Goal: Transaction & Acquisition: Purchase product/service

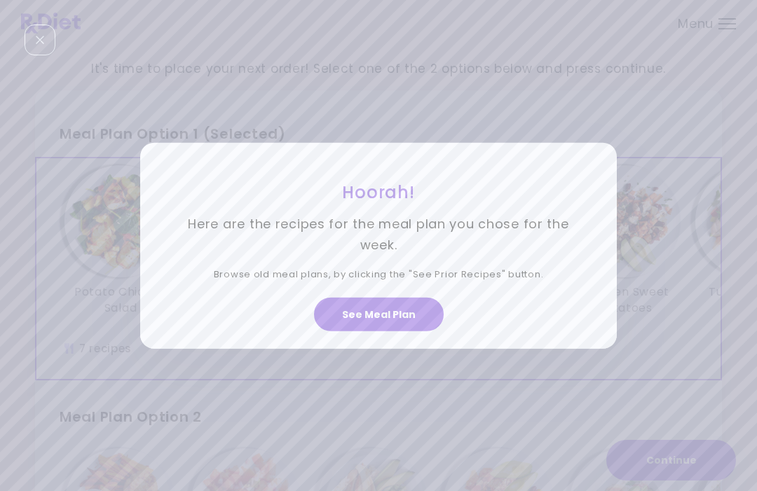
click at [369, 331] on button "See Meal Plan" at bounding box center [379, 315] width 130 height 34
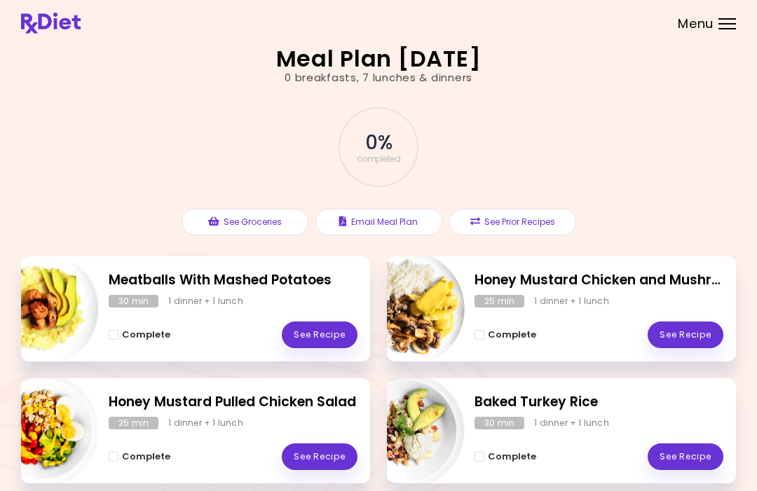
click at [727, 27] on div "Menu" at bounding box center [727, 23] width 18 height 11
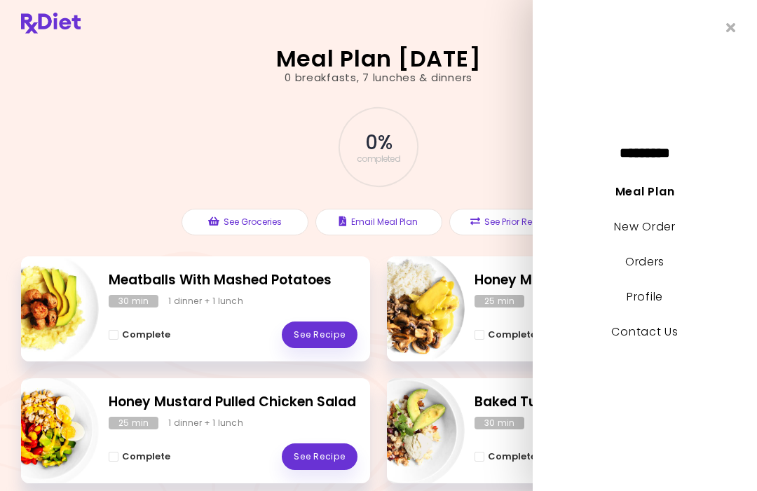
click at [633, 235] on link "New Order" at bounding box center [644, 227] width 61 height 16
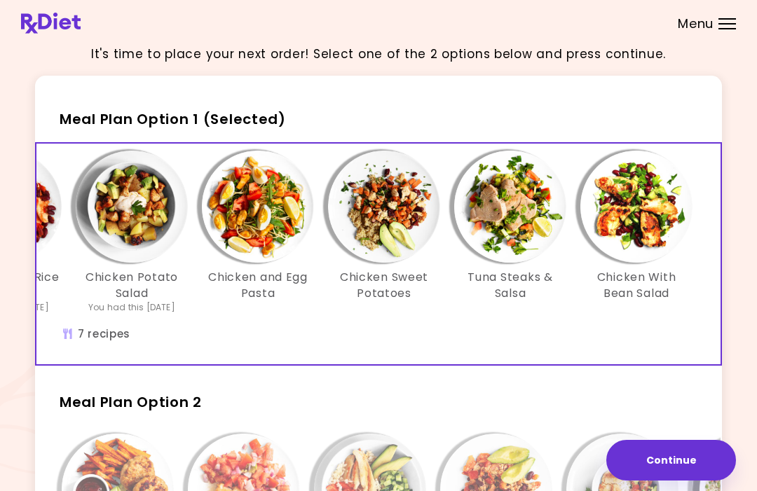
scroll to position [0, 241]
click at [241, 242] on img "Info - Chicken and Egg Pasta - Meal Plan Option 1 (Selected)" at bounding box center [258, 207] width 112 height 112
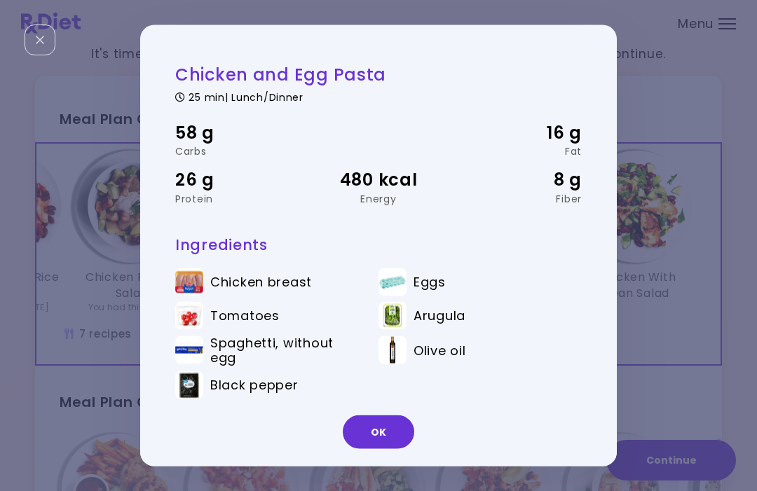
click at [381, 449] on button "OK" at bounding box center [378, 432] width 71 height 34
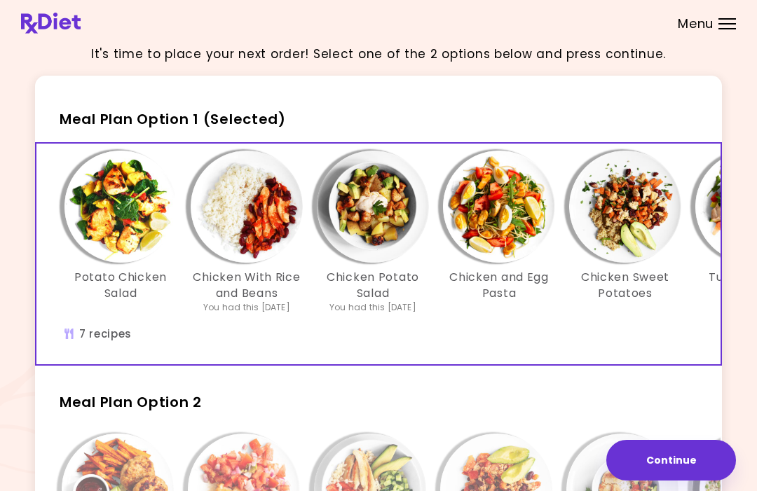
scroll to position [0, 0]
click at [117, 244] on img "Info - Potato Chicken Salad - Meal Plan Option 1 (Selected)" at bounding box center [120, 207] width 112 height 112
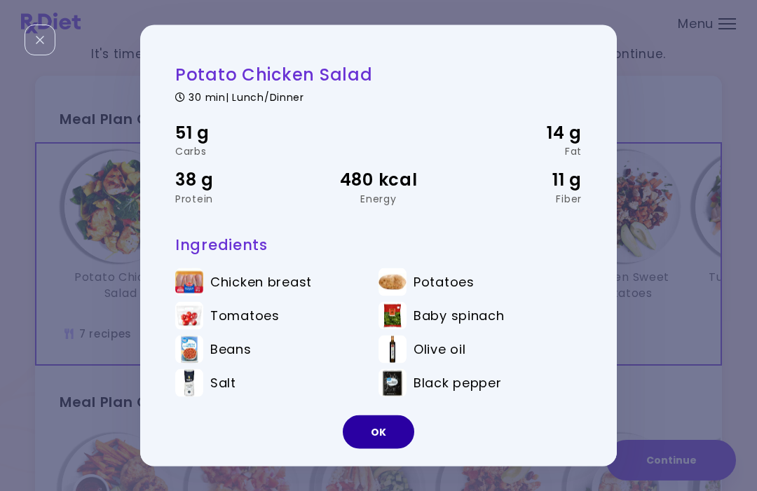
click at [386, 449] on button "OK" at bounding box center [378, 432] width 71 height 34
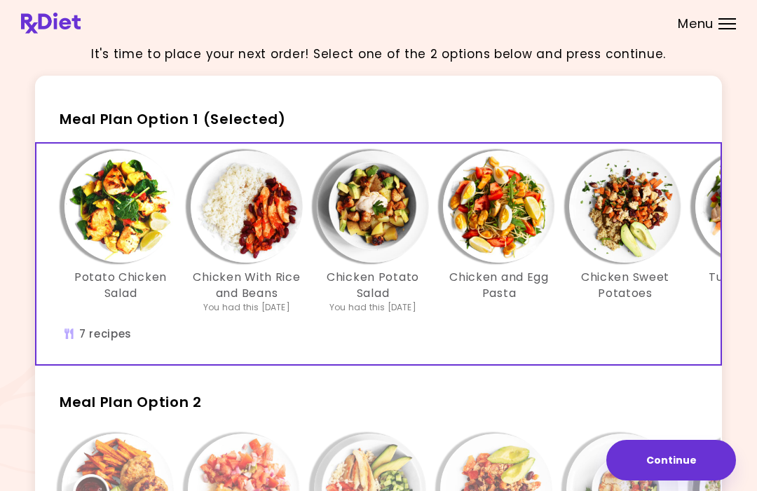
click at [233, 248] on img "Info - Chicken With Rice and Beans - Meal Plan Option 1 (Selected)" at bounding box center [247, 207] width 112 height 112
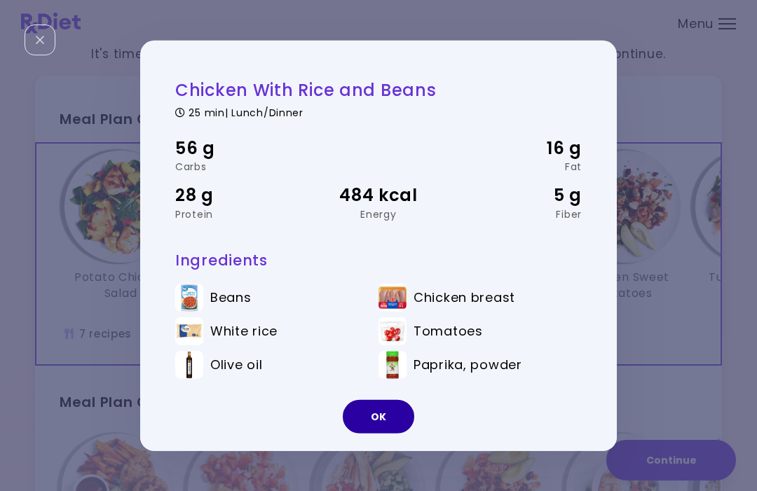
click at [385, 434] on button "OK" at bounding box center [378, 417] width 71 height 34
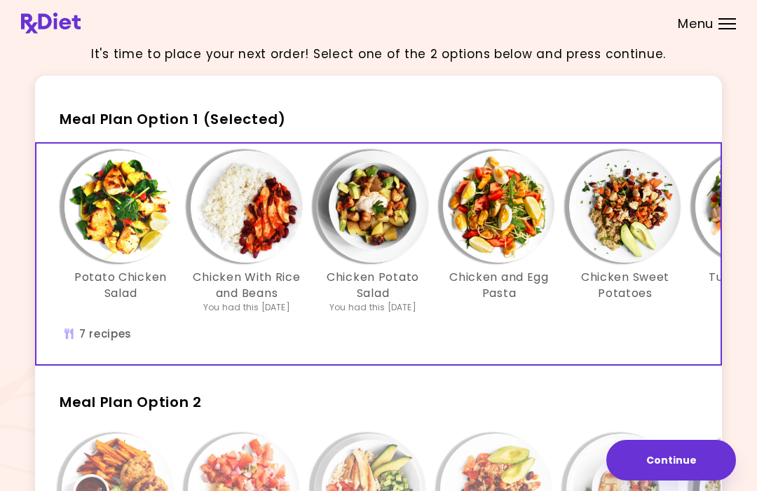
click at [371, 249] on img "Info - Chicken Potato Salad - Meal Plan Option 1 (Selected)" at bounding box center [373, 207] width 112 height 112
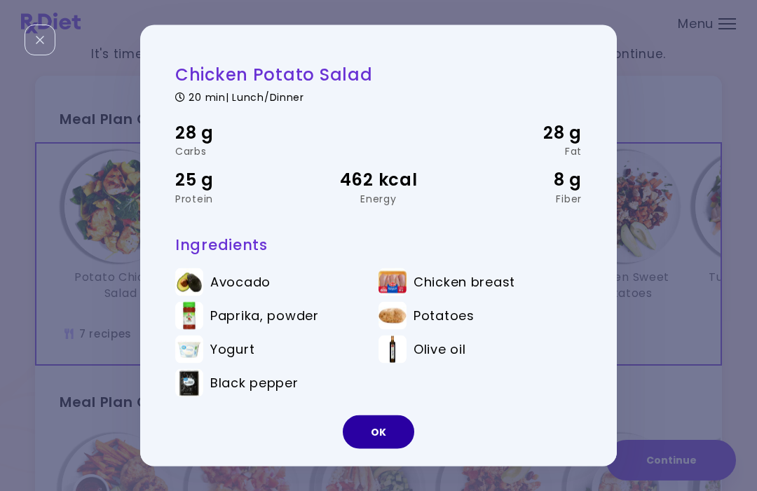
click at [387, 449] on button "OK" at bounding box center [378, 432] width 71 height 34
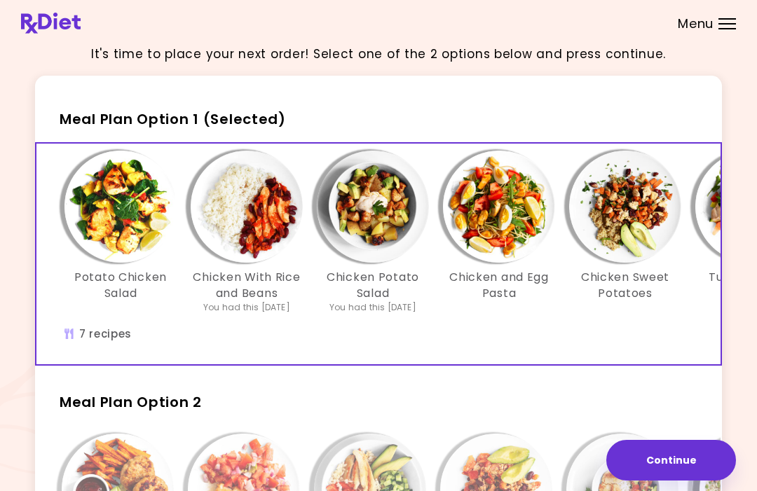
click at [494, 250] on img "Info - Chicken and Egg Pasta - Meal Plan Option 1 (Selected)" at bounding box center [499, 207] width 112 height 112
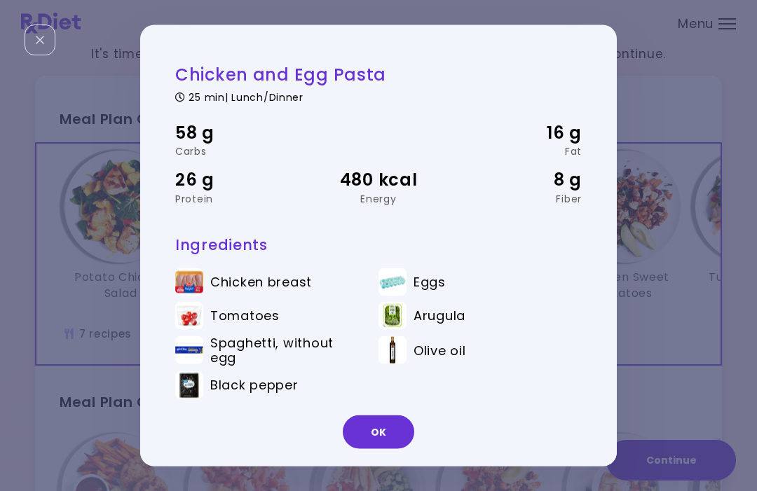
click at [378, 449] on button "OK" at bounding box center [378, 432] width 71 height 34
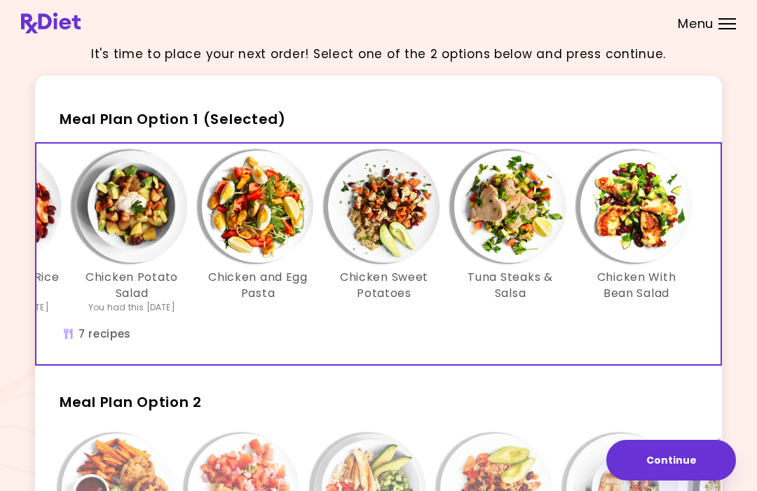
scroll to position [0, 241]
click at [373, 237] on img "Info - Chicken Sweet Potatoes - Meal Plan Option 1 (Selected)" at bounding box center [384, 207] width 112 height 112
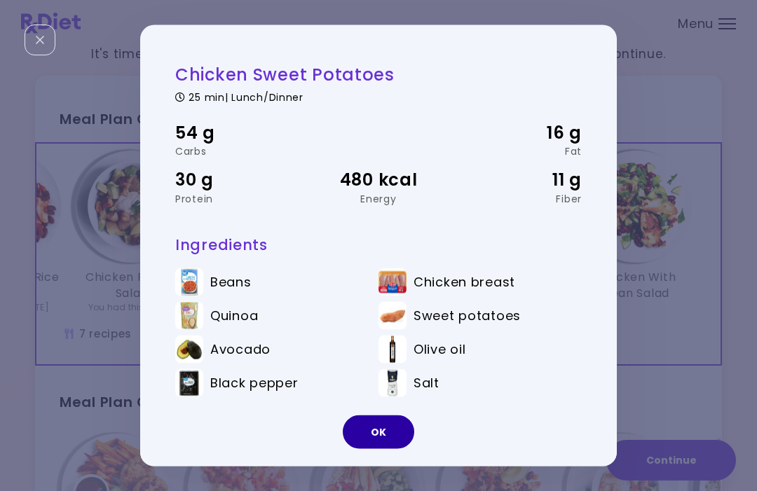
click at [385, 449] on button "OK" at bounding box center [378, 432] width 71 height 34
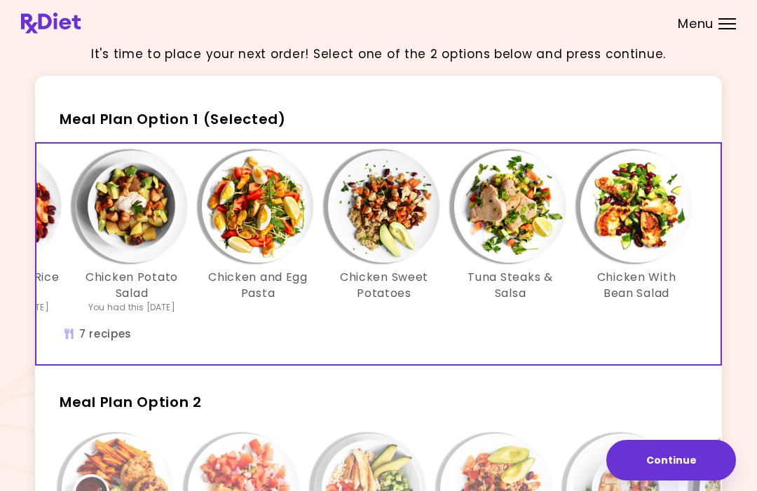
click at [497, 234] on img "Info - Tuna Steaks & Salsa - Meal Plan Option 1 (Selected)" at bounding box center [510, 207] width 112 height 112
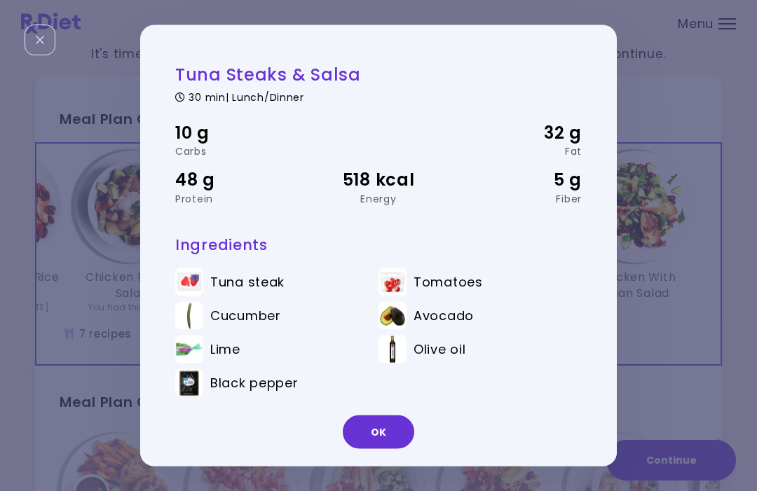
click at [381, 449] on button "OK" at bounding box center [378, 432] width 71 height 34
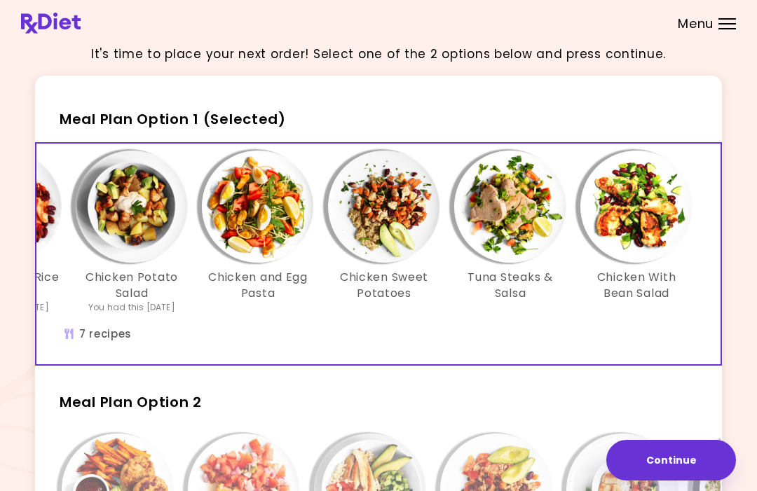
click at [625, 248] on img "Info - Chicken With Bean Salad - Meal Plan Option 1 (Selected)" at bounding box center [636, 207] width 112 height 112
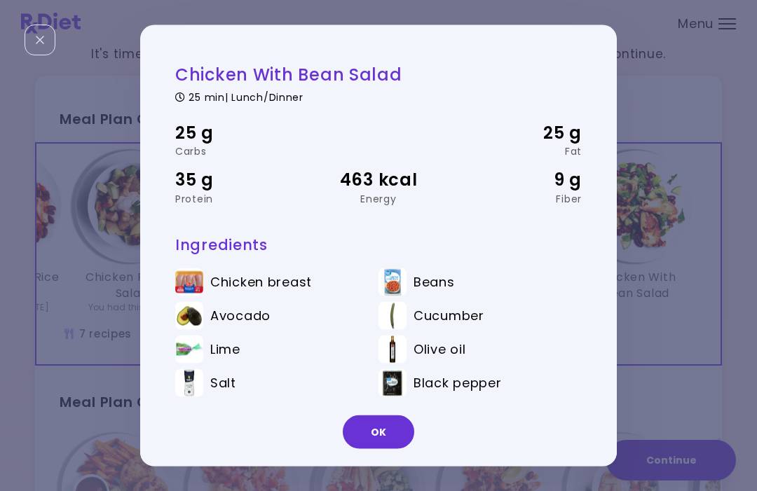
click at [384, 449] on button "OK" at bounding box center [378, 432] width 71 height 34
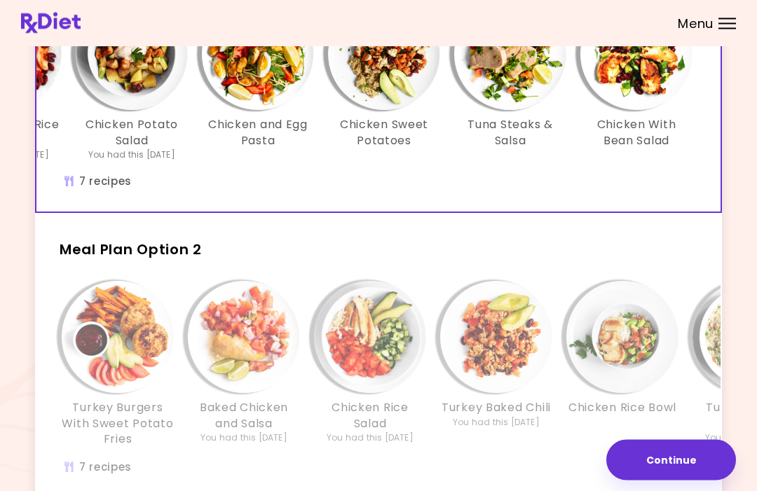
scroll to position [172, 0]
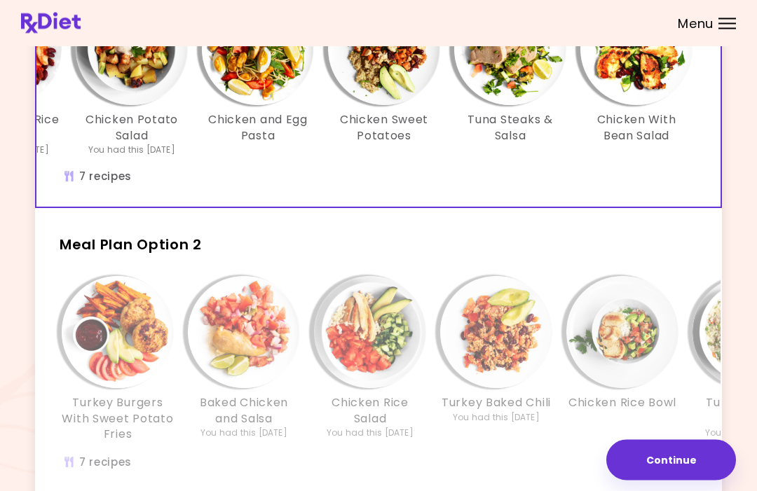
click at [98, 335] on img "Info - Turkey Burgers With Sweet Potato Fries - Meal Plan Option 2" at bounding box center [118, 333] width 112 height 112
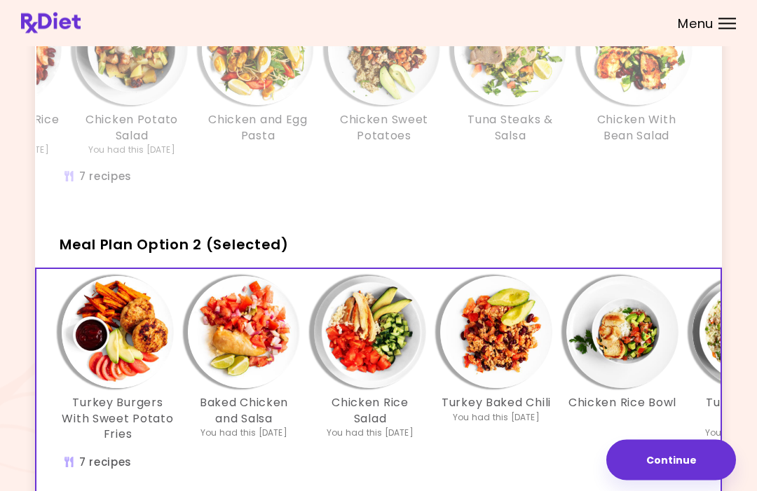
scroll to position [172, 0]
click at [99, 357] on img "Info - Turkey Burgers With Sweet Potato Fries - Meal Plan Option 2 (Selected)" at bounding box center [118, 332] width 112 height 112
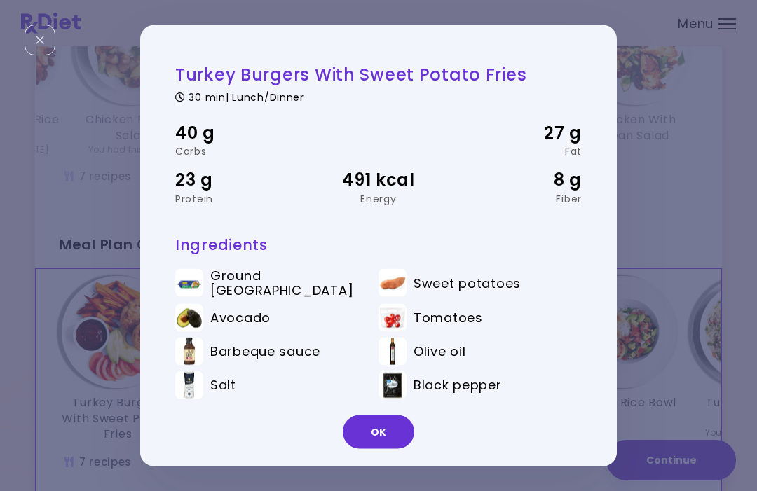
click at [381, 449] on button "OK" at bounding box center [378, 432] width 71 height 34
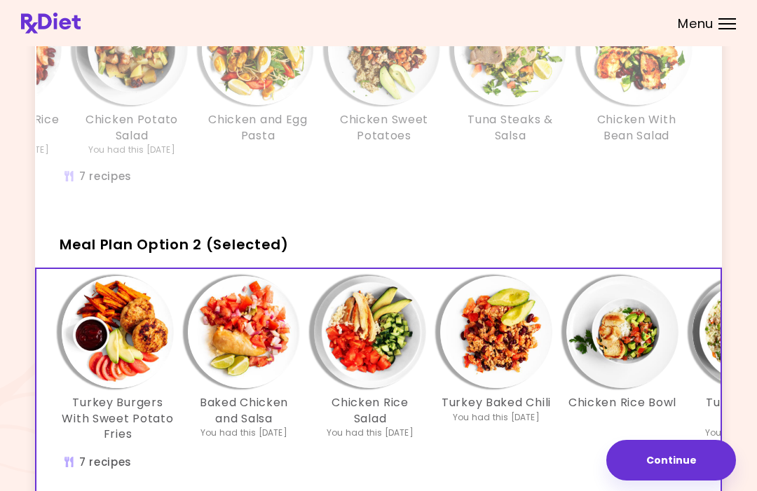
click at [254, 349] on img "Info - Baked Chicken and Salsa - Meal Plan Option 2 (Selected)" at bounding box center [244, 332] width 112 height 112
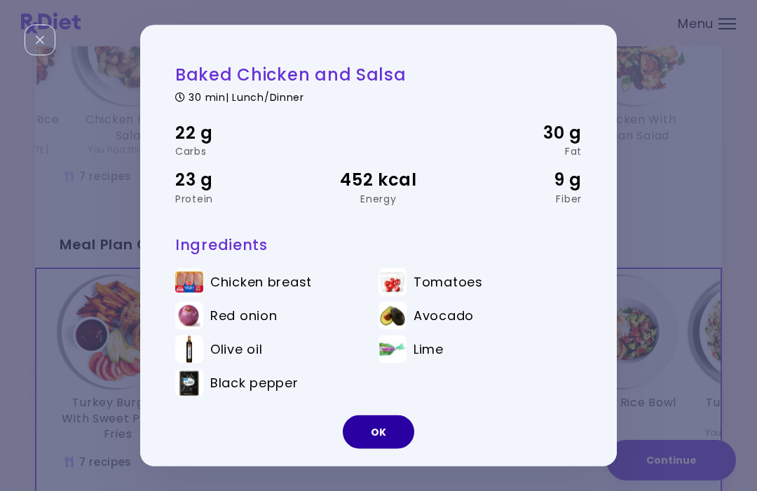
click at [383, 449] on button "OK" at bounding box center [378, 432] width 71 height 34
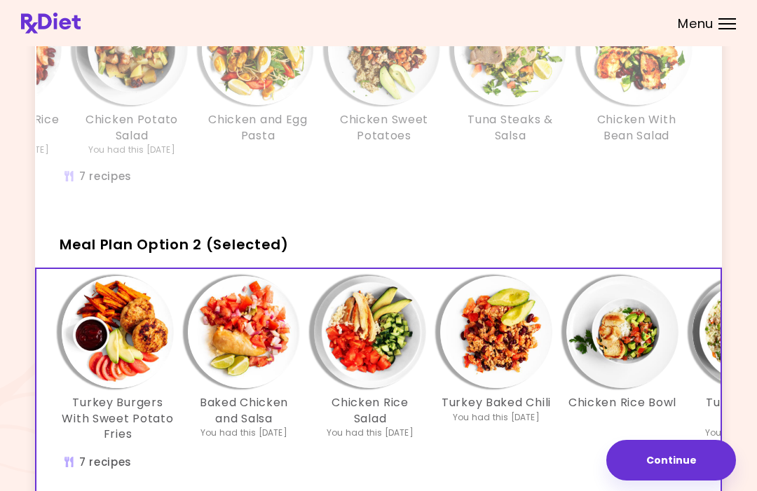
click at [365, 374] on img "Info - Chicken Rice Salad - Meal Plan Option 2 (Selected)" at bounding box center [370, 332] width 112 height 112
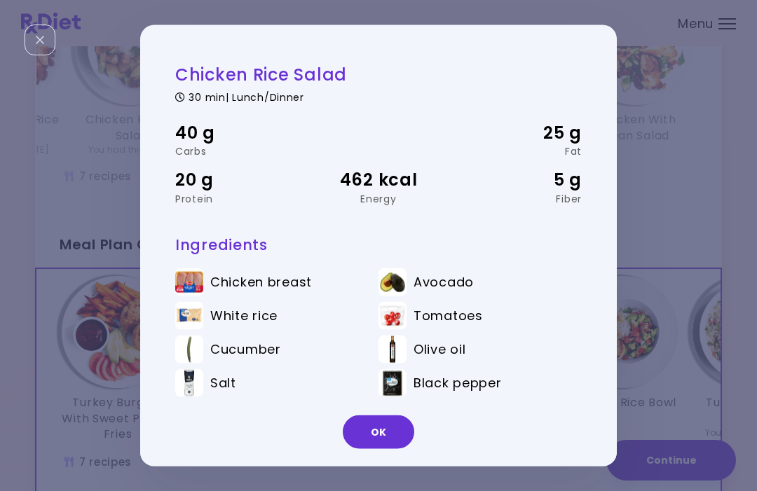
click at [379, 449] on button "OK" at bounding box center [378, 432] width 71 height 34
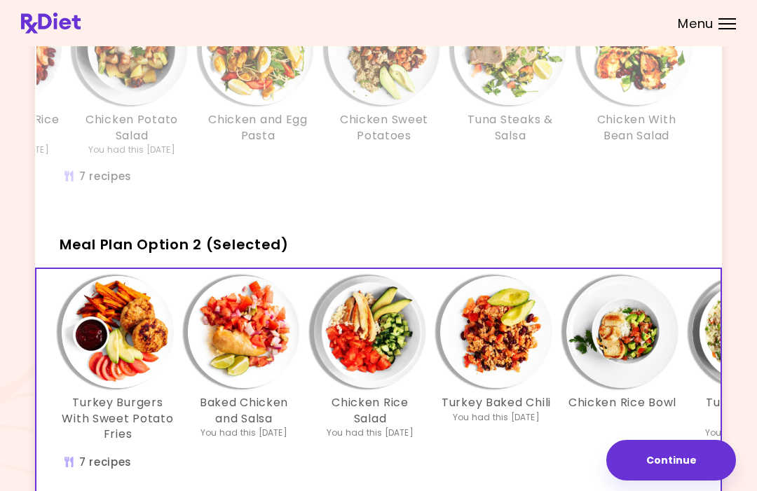
click at [495, 369] on img "Info - Turkey Baked Chili - Meal Plan Option 2 (Selected)" at bounding box center [496, 332] width 112 height 112
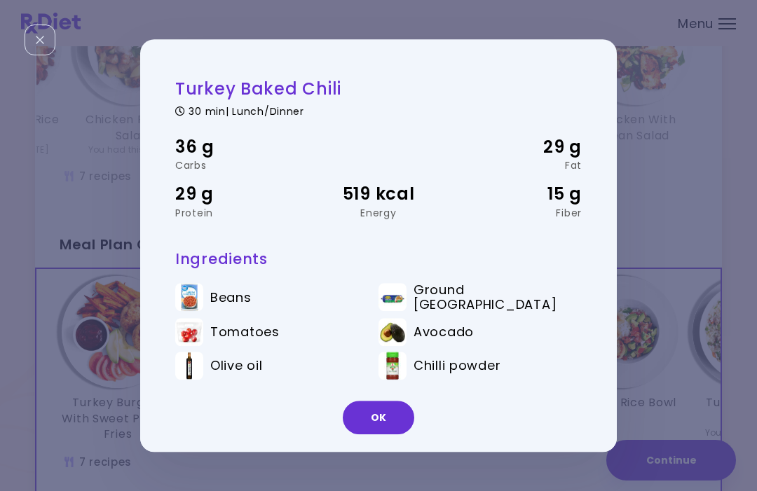
click at [378, 434] on button "OK" at bounding box center [378, 418] width 71 height 34
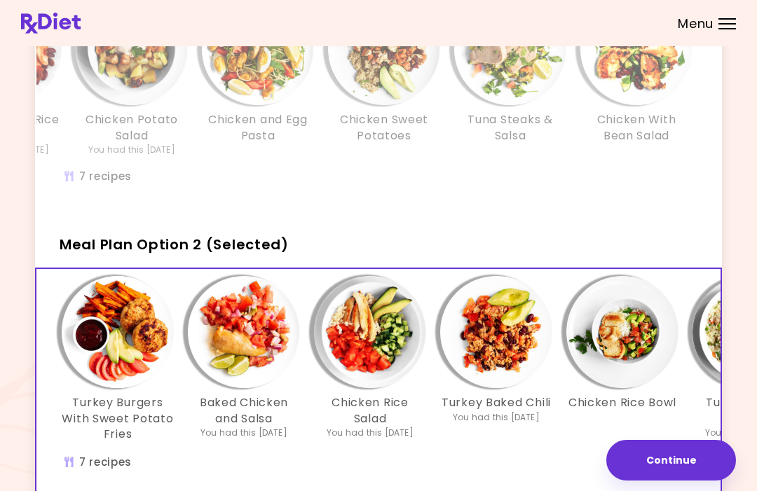
click at [614, 356] on img "Info - Chicken Rice Bowl - Meal Plan Option 2 (Selected)" at bounding box center [622, 332] width 112 height 112
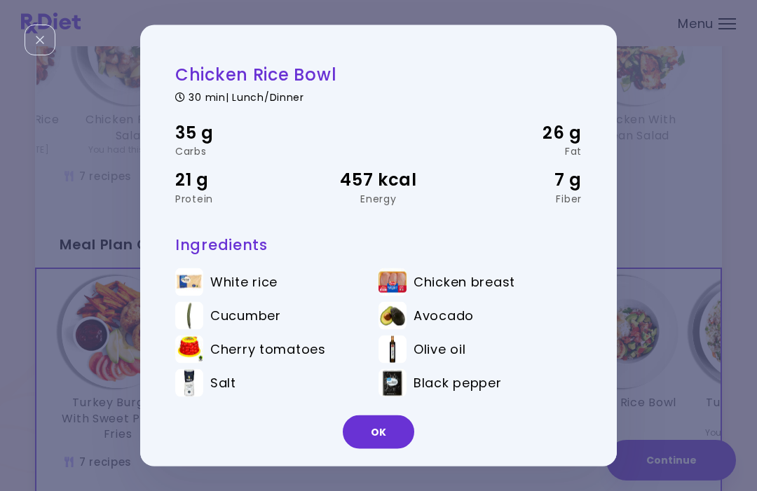
click at [395, 449] on button "OK" at bounding box center [378, 432] width 71 height 34
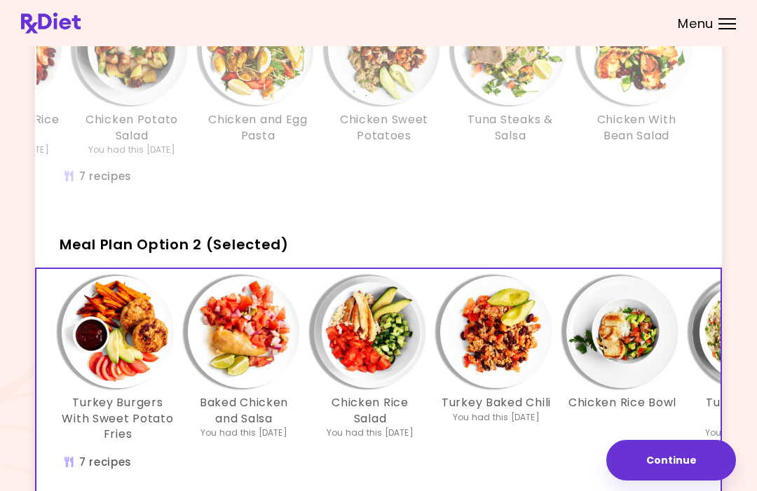
click at [612, 364] on img "Info - Chicken Rice Bowl - Meal Plan Option 2 (Selected)" at bounding box center [622, 332] width 112 height 112
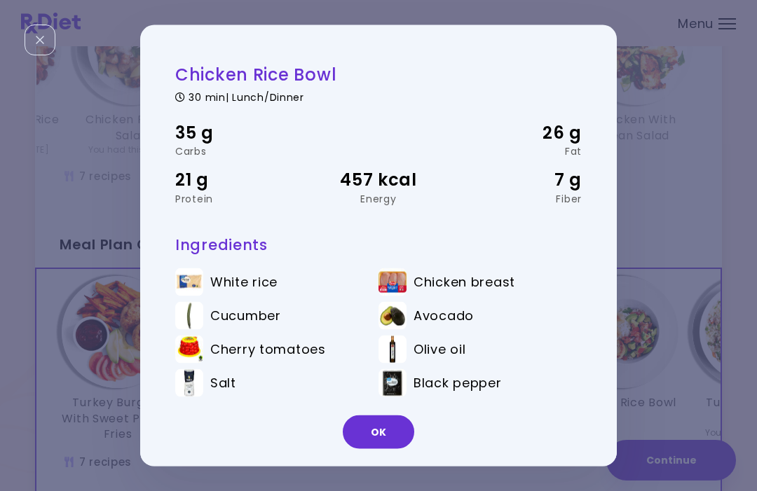
click at [390, 449] on button "OK" at bounding box center [378, 432] width 71 height 34
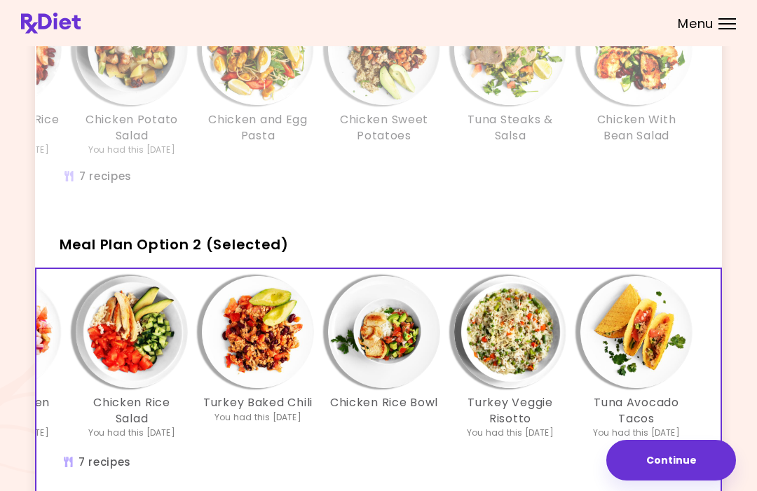
scroll to position [0, 241]
click at [504, 366] on img "Info - Turkey Veggie Risotto - Meal Plan Option 2 (Selected)" at bounding box center [510, 332] width 112 height 112
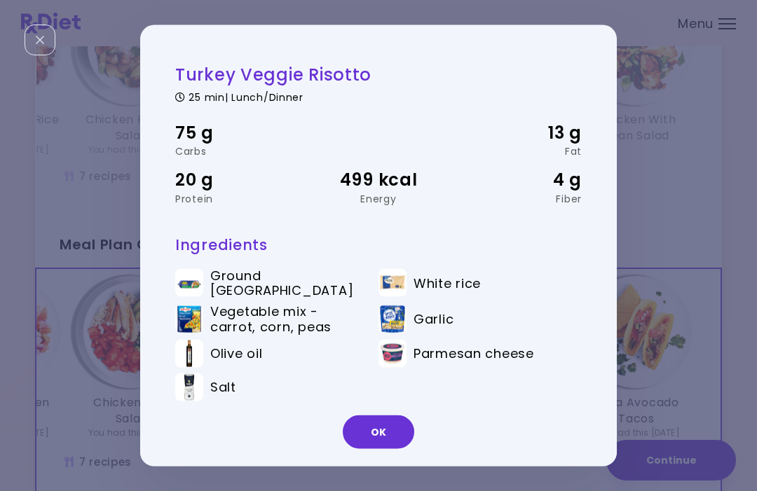
click at [381, 449] on button "OK" at bounding box center [378, 432] width 71 height 34
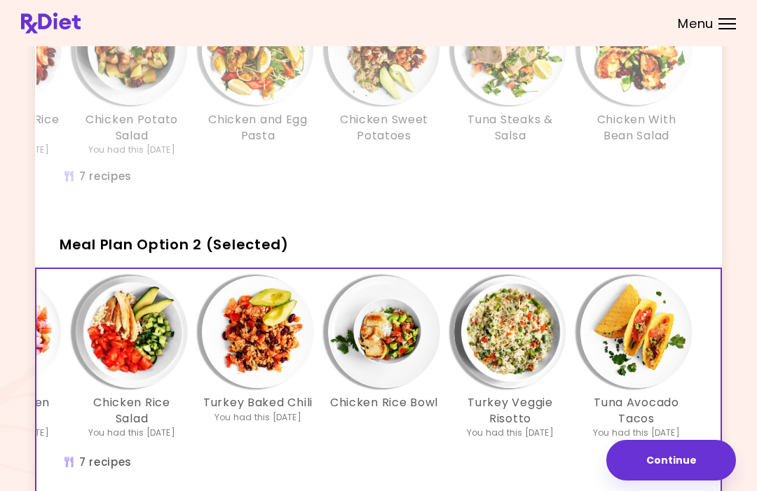
click at [628, 371] on img "Info - Tuna Avocado Tacos - Meal Plan Option 2 (Selected)" at bounding box center [636, 332] width 112 height 112
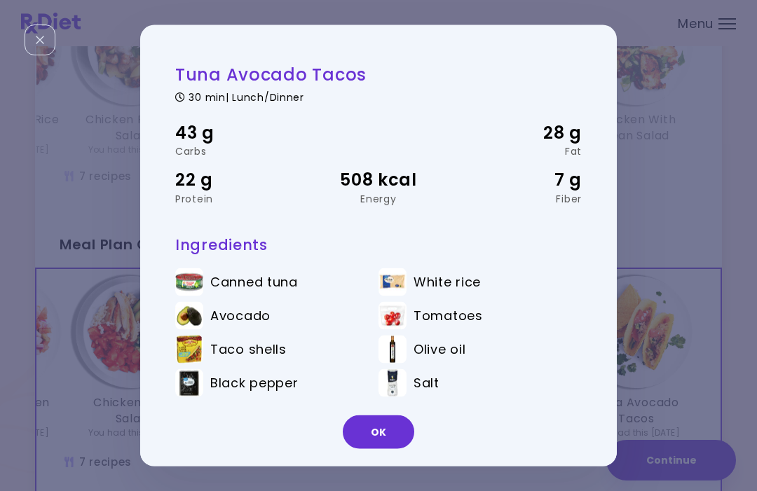
click at [383, 449] on button "OK" at bounding box center [378, 432] width 71 height 34
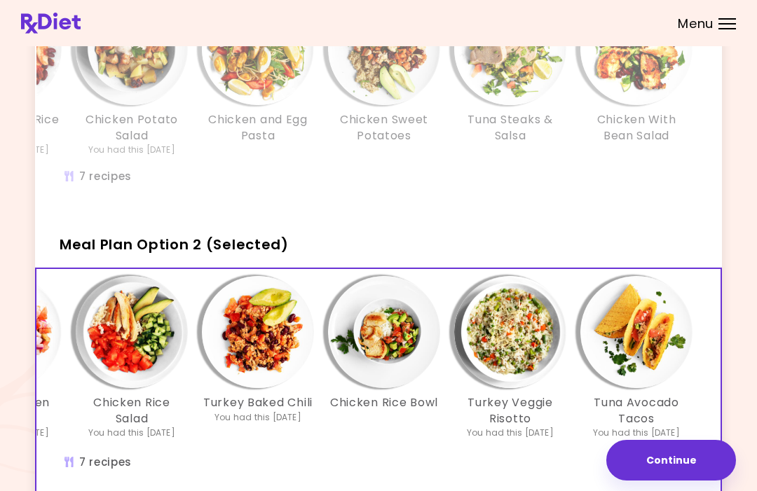
click at [677, 481] on button "Continue" at bounding box center [671, 460] width 130 height 41
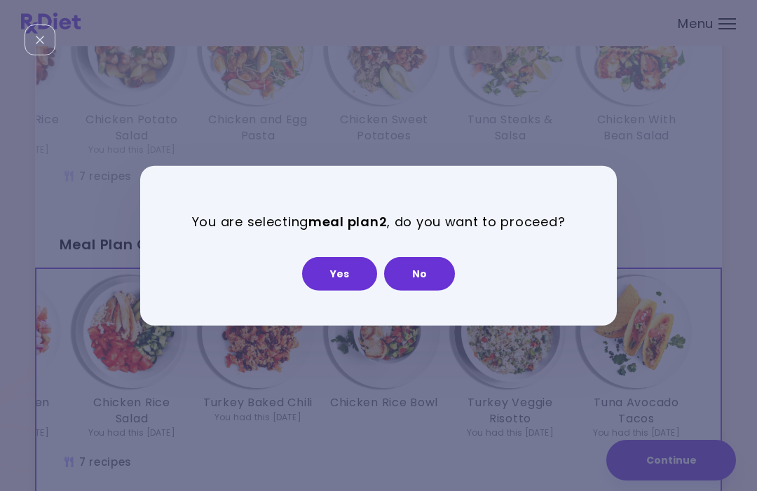
click at [343, 291] on button "Yes" at bounding box center [339, 274] width 75 height 34
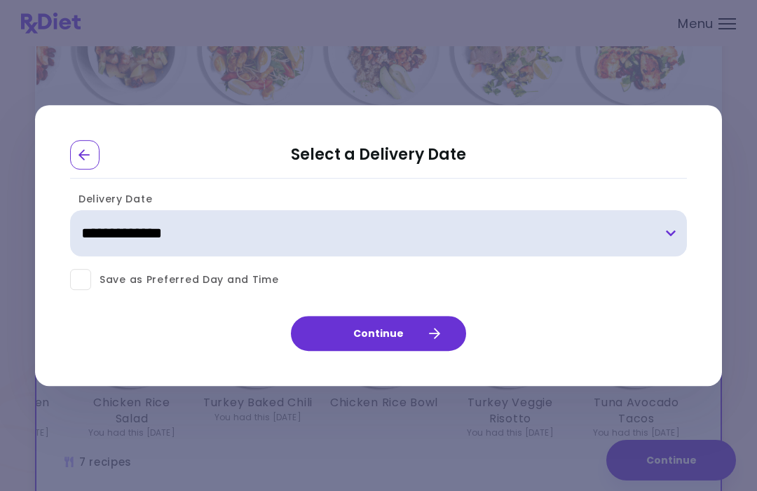
click at [404, 257] on select "**********" at bounding box center [378, 234] width 617 height 46
select select "**********"
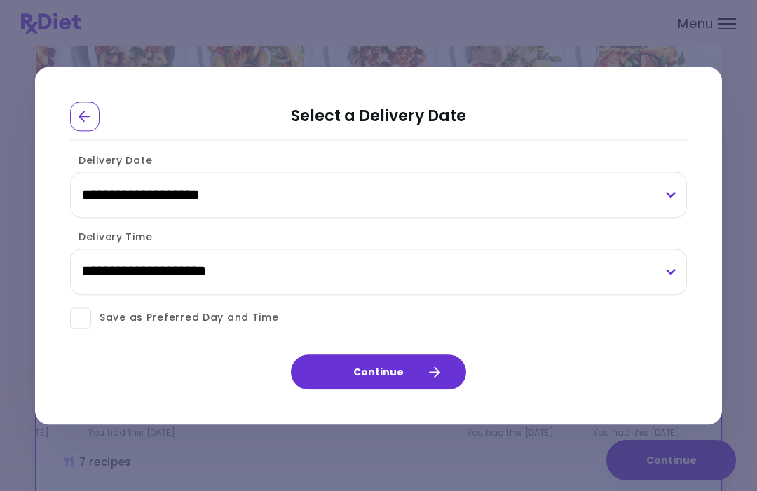
click at [419, 390] on button "Continue" at bounding box center [378, 372] width 175 height 35
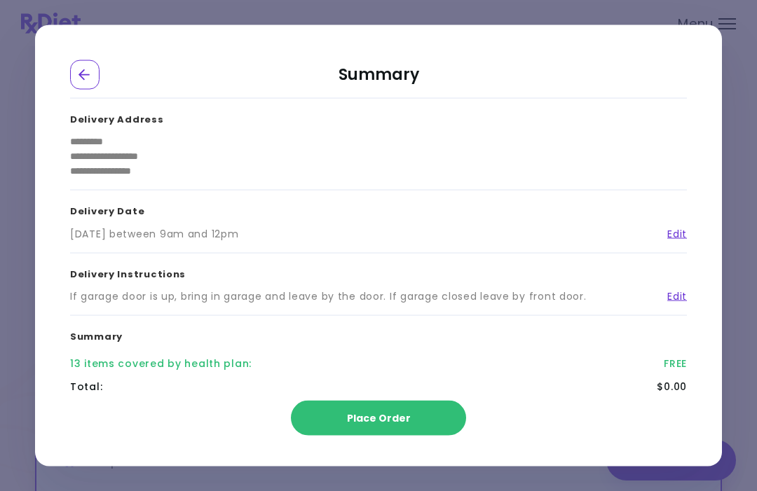
click at [388, 425] on span "Place Order" at bounding box center [379, 418] width 64 height 14
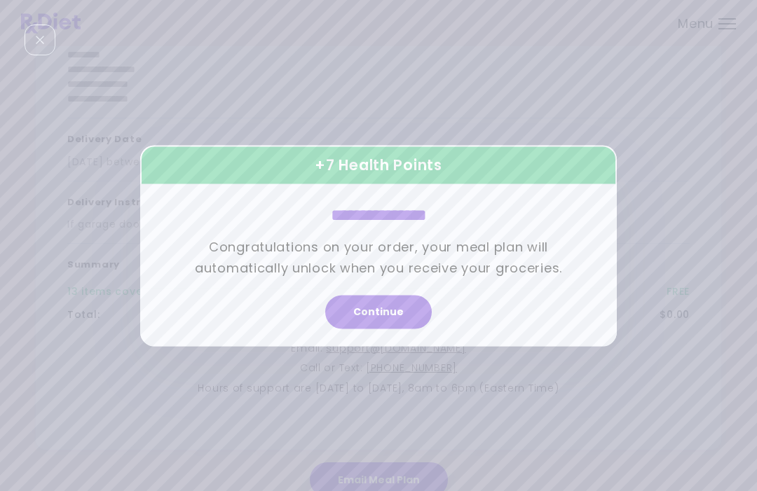
click at [380, 329] on button "Continue" at bounding box center [378, 312] width 106 height 34
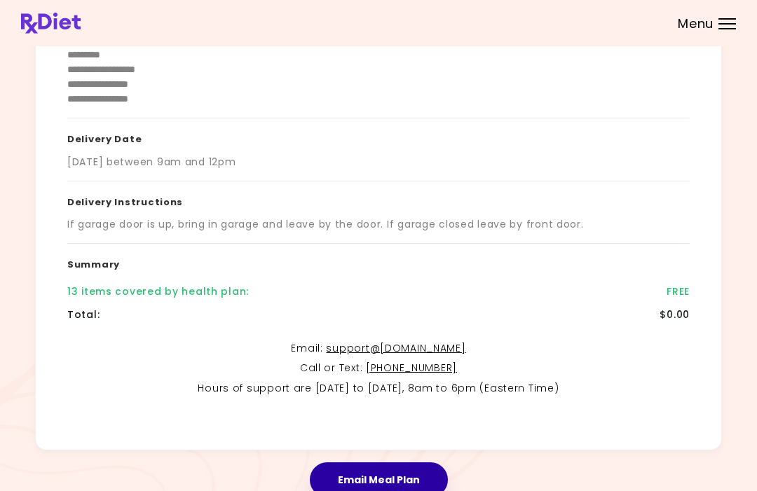
click at [385, 483] on button "Email Meal Plan" at bounding box center [379, 479] width 138 height 35
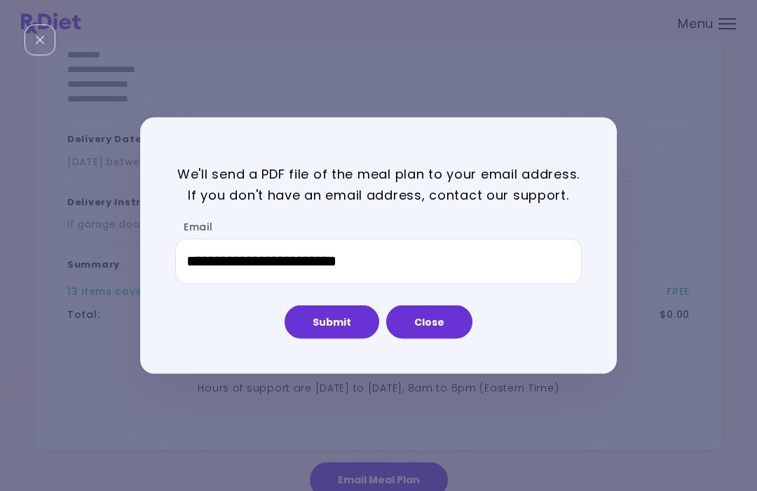
click at [336, 339] on button "Submit" at bounding box center [331, 322] width 95 height 34
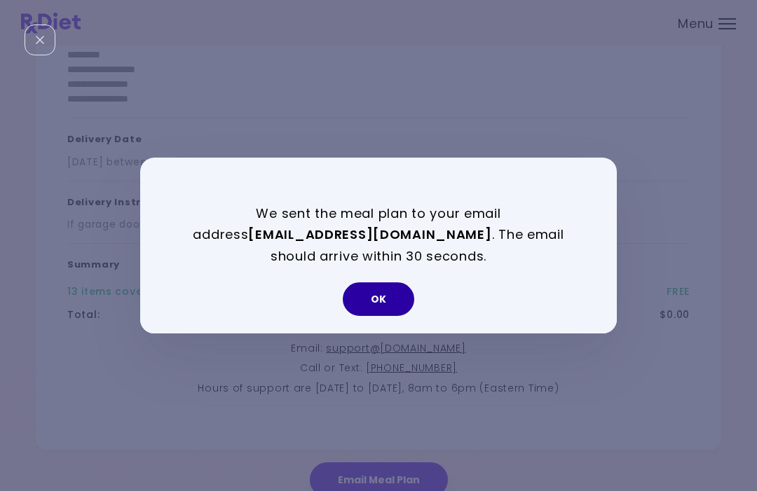
click at [383, 316] on button "OK" at bounding box center [378, 299] width 71 height 34
